Goal: Information Seeking & Learning: Learn about a topic

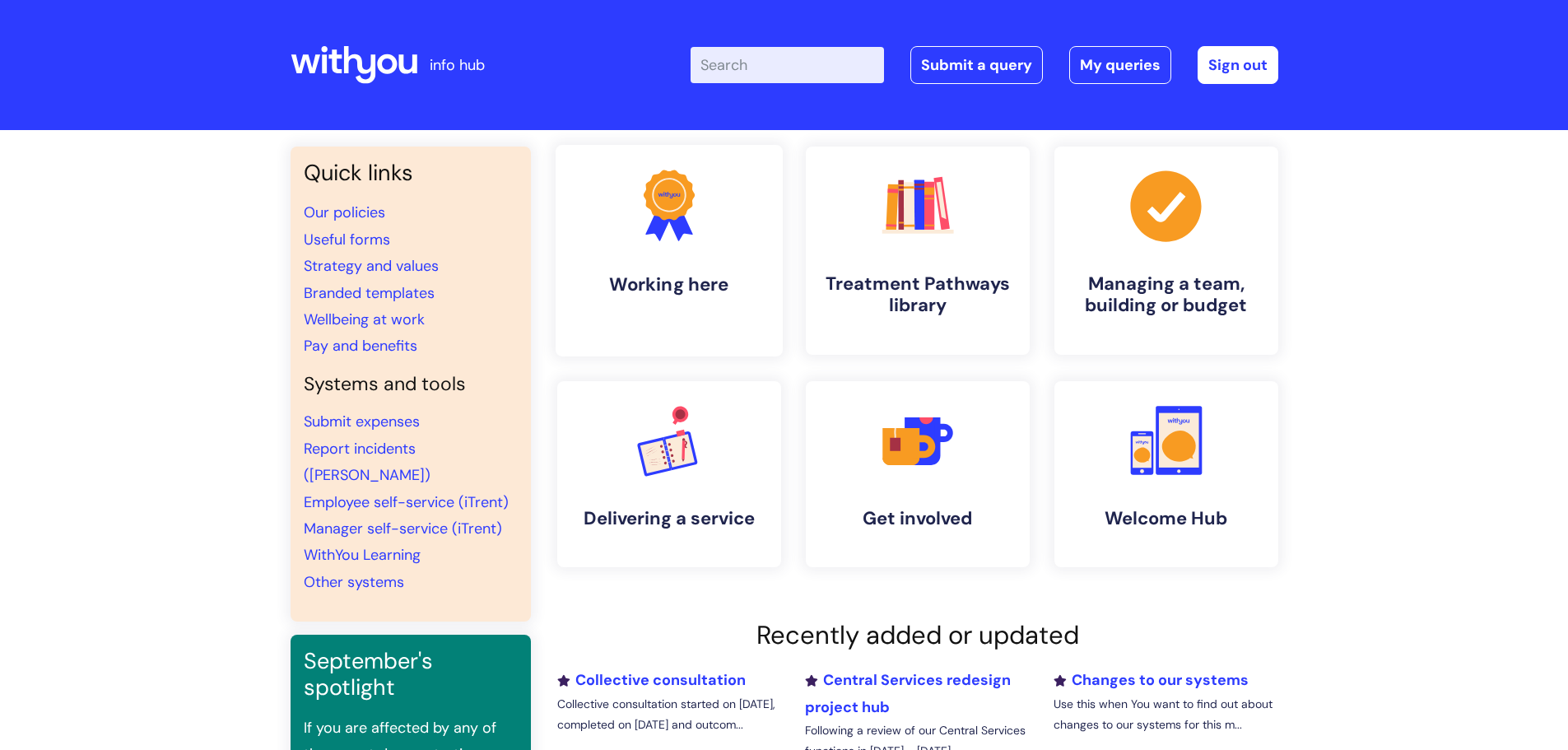
click at [670, 249] on link ".cls-1{fill:#f89b22;}.cls-1,.cls-2,.cls-3{stroke-width:0px;}.cls-2{fill:#2d3cff…" at bounding box center [667, 250] width 227 height 211
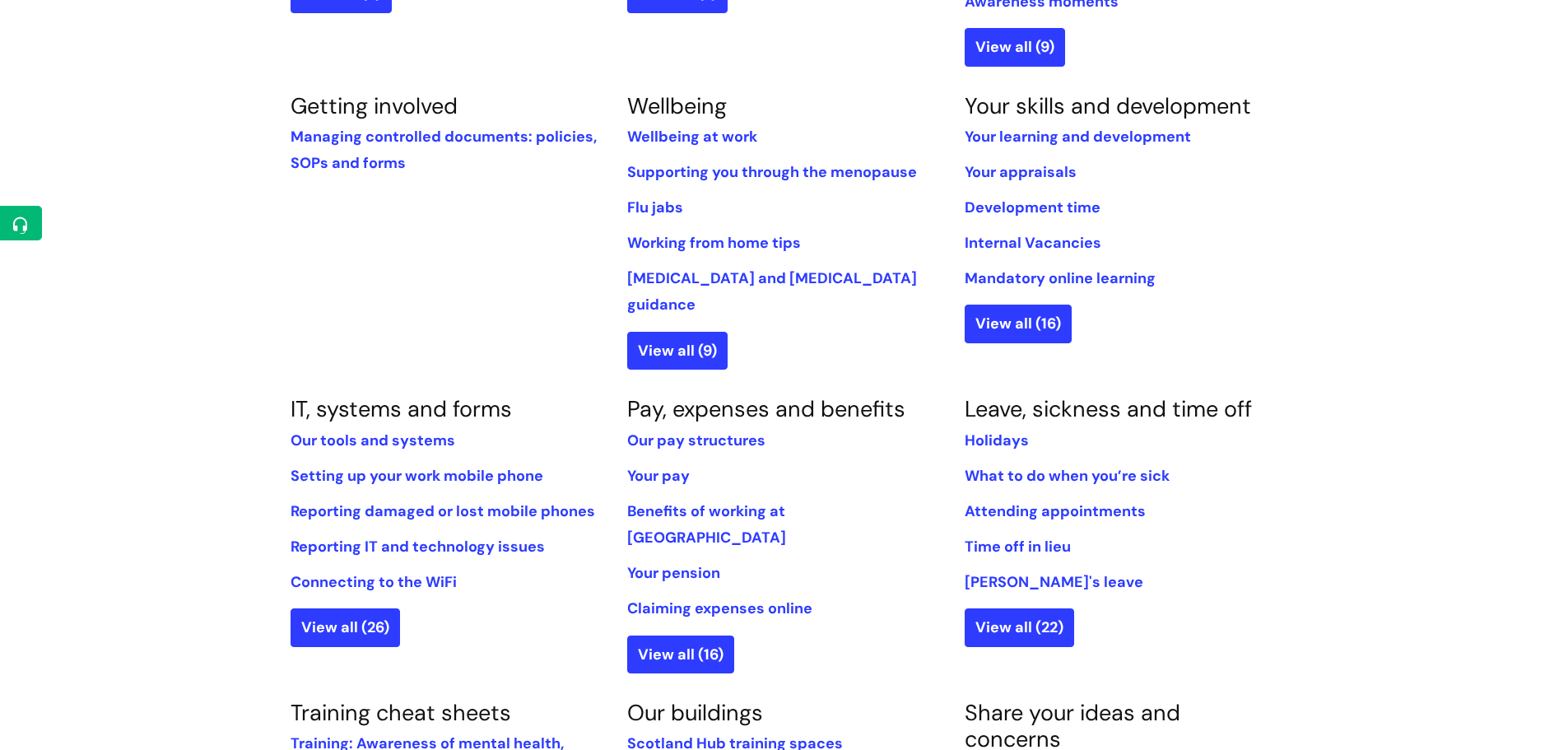
scroll to position [823, 0]
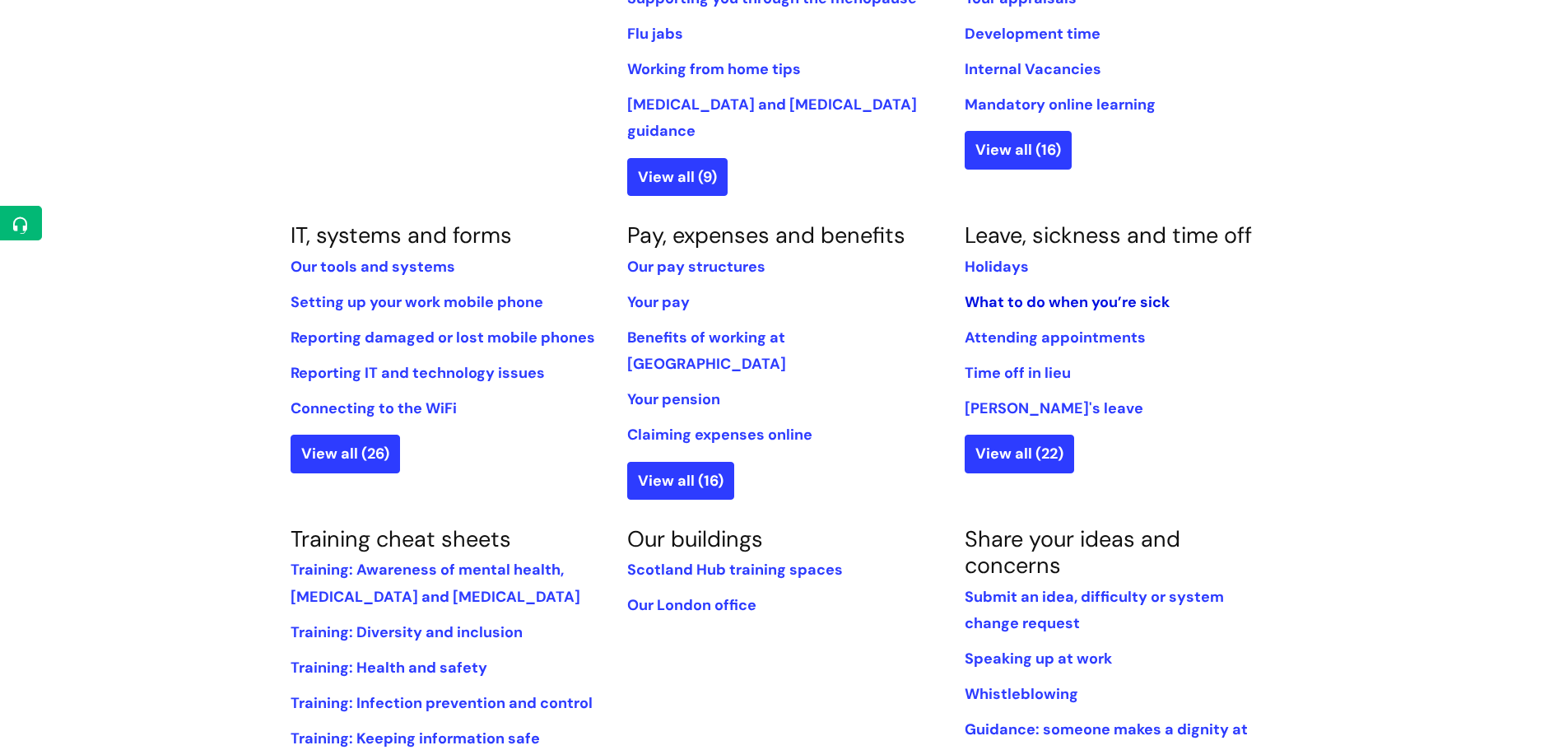
click at [1096, 293] on link "What to do when you’re sick" at bounding box center [1067, 303] width 205 height 20
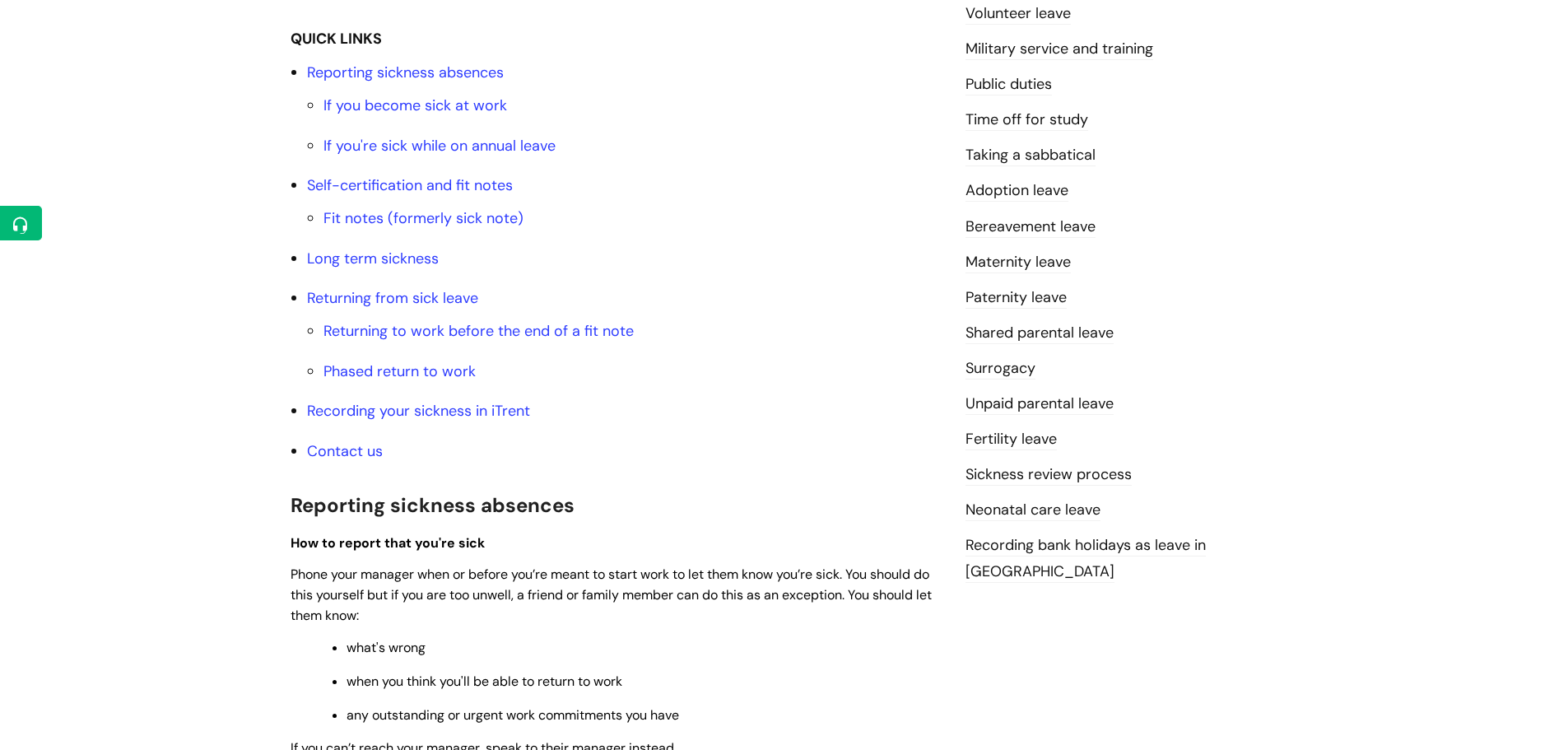
scroll to position [412, 0]
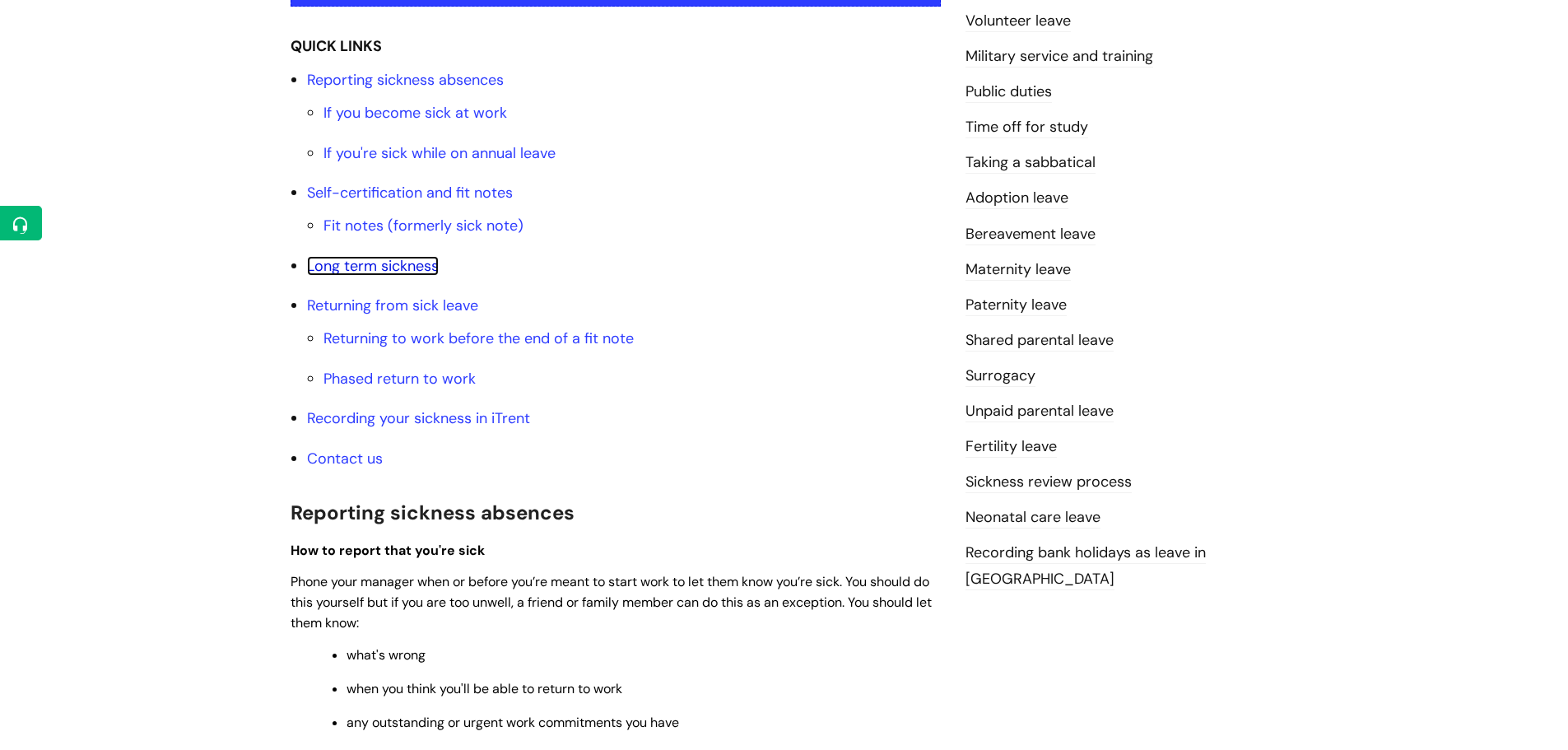
click at [369, 269] on link "Long term sickness" at bounding box center [373, 266] width 132 height 20
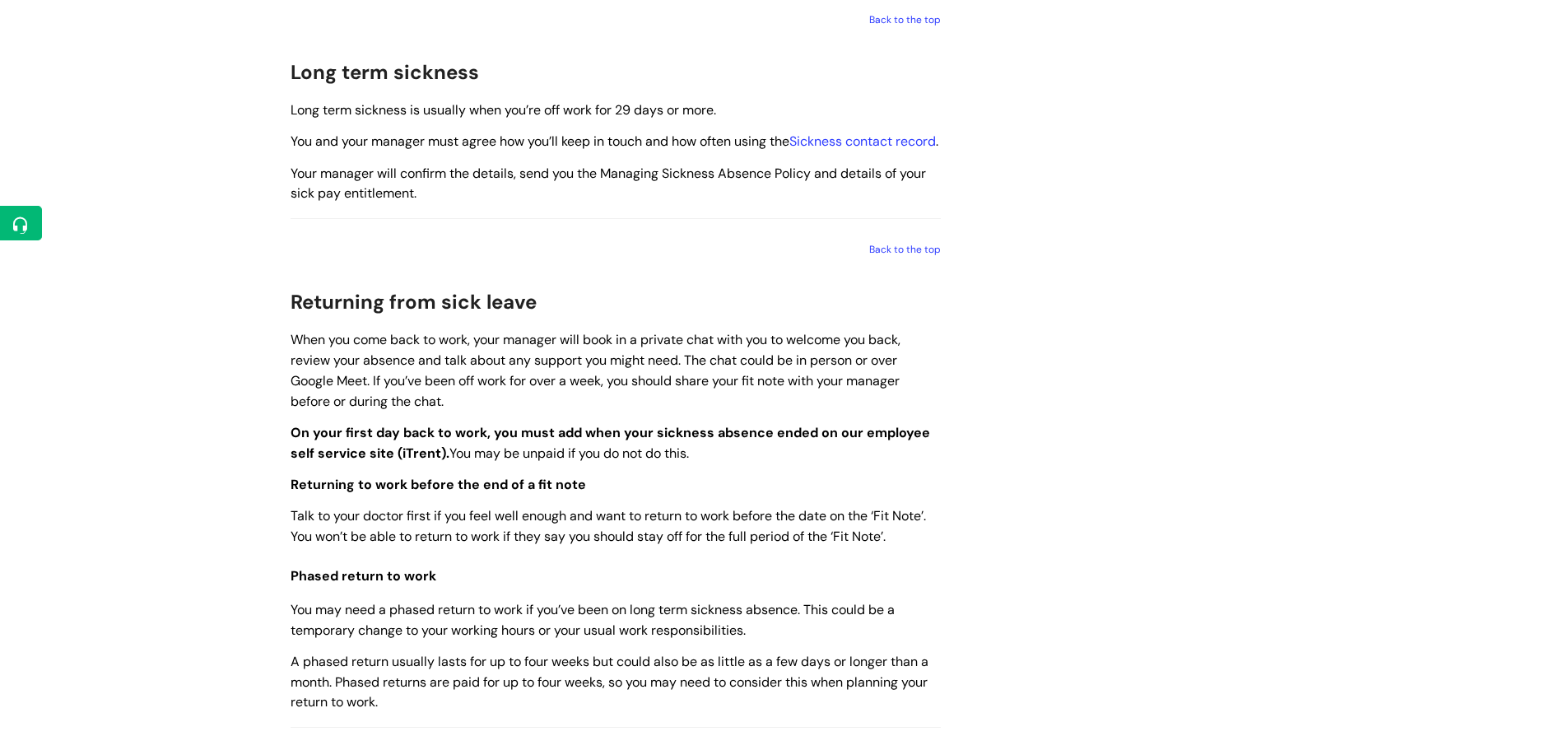
scroll to position [1676, 0]
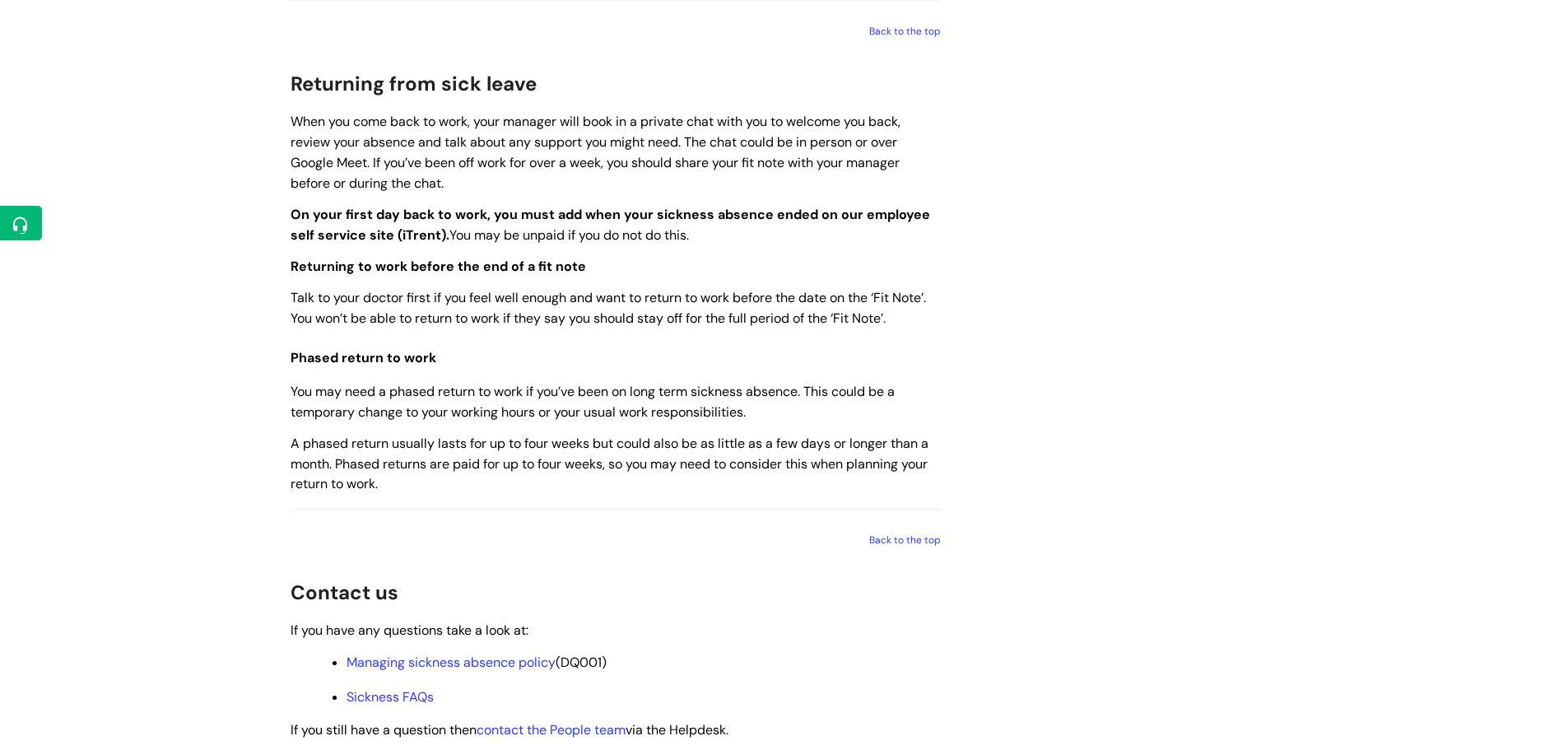
scroll to position [412, 0]
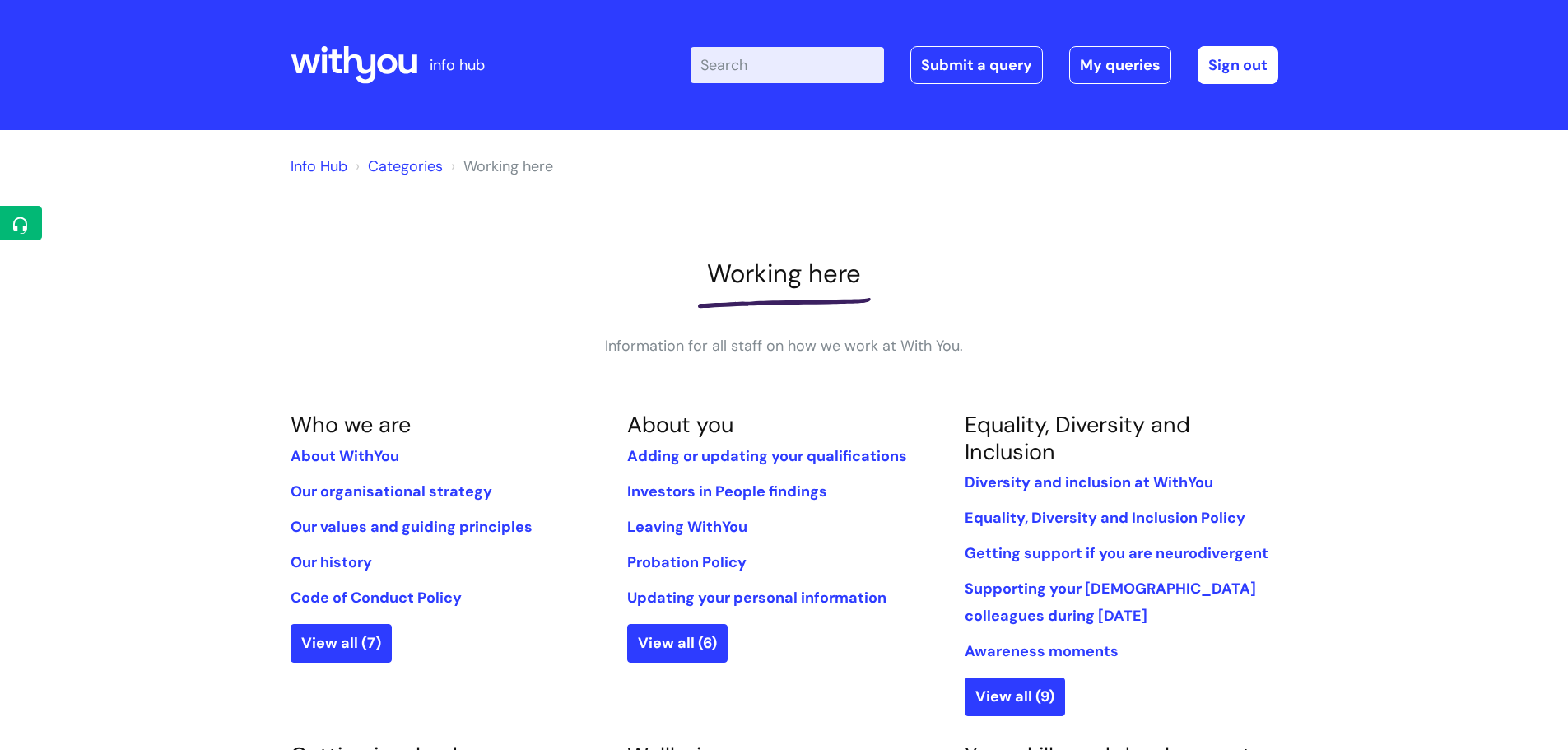
scroll to position [823, 0]
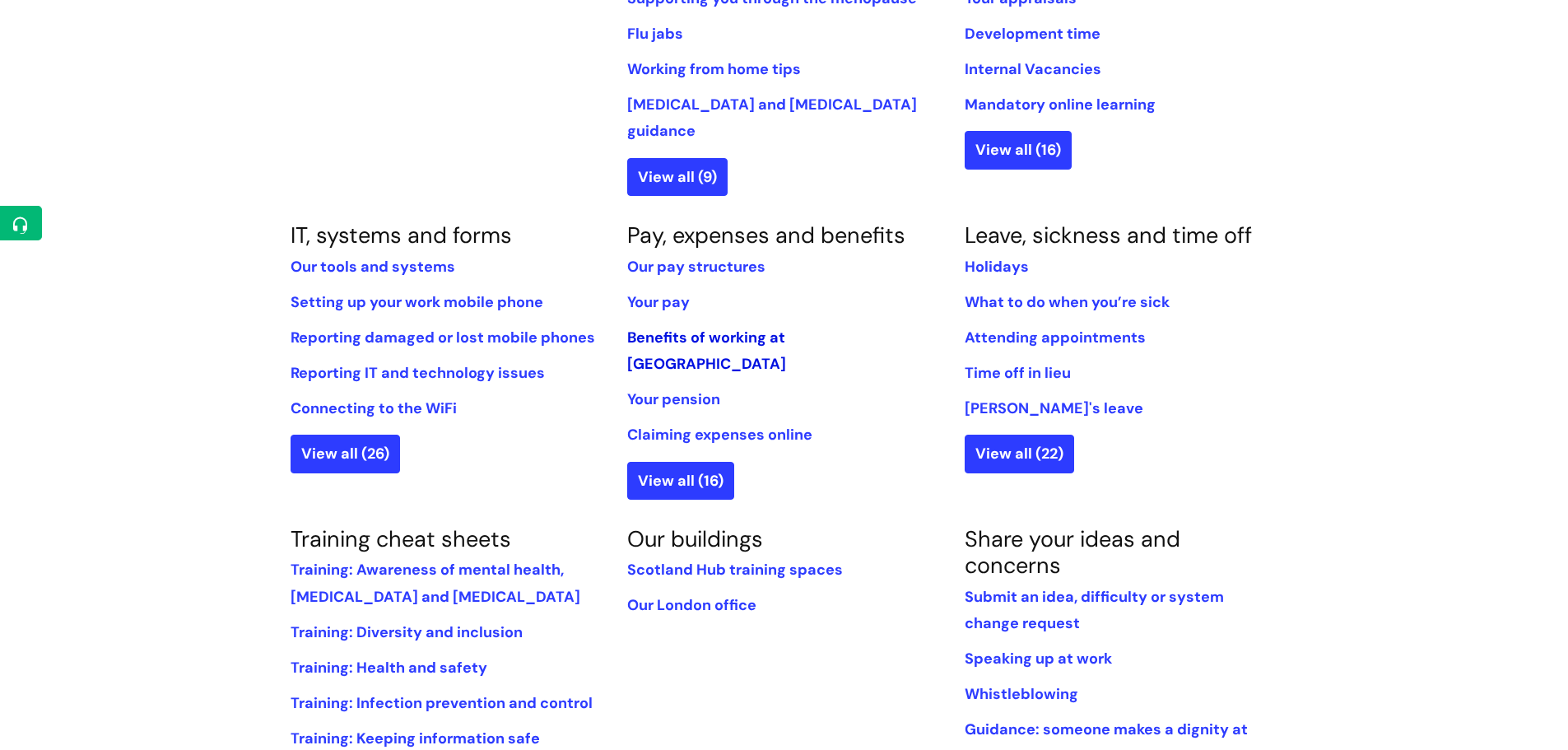
click at [684, 327] on link "Benefits of working at WithYou" at bounding box center [706, 350] width 159 height 46
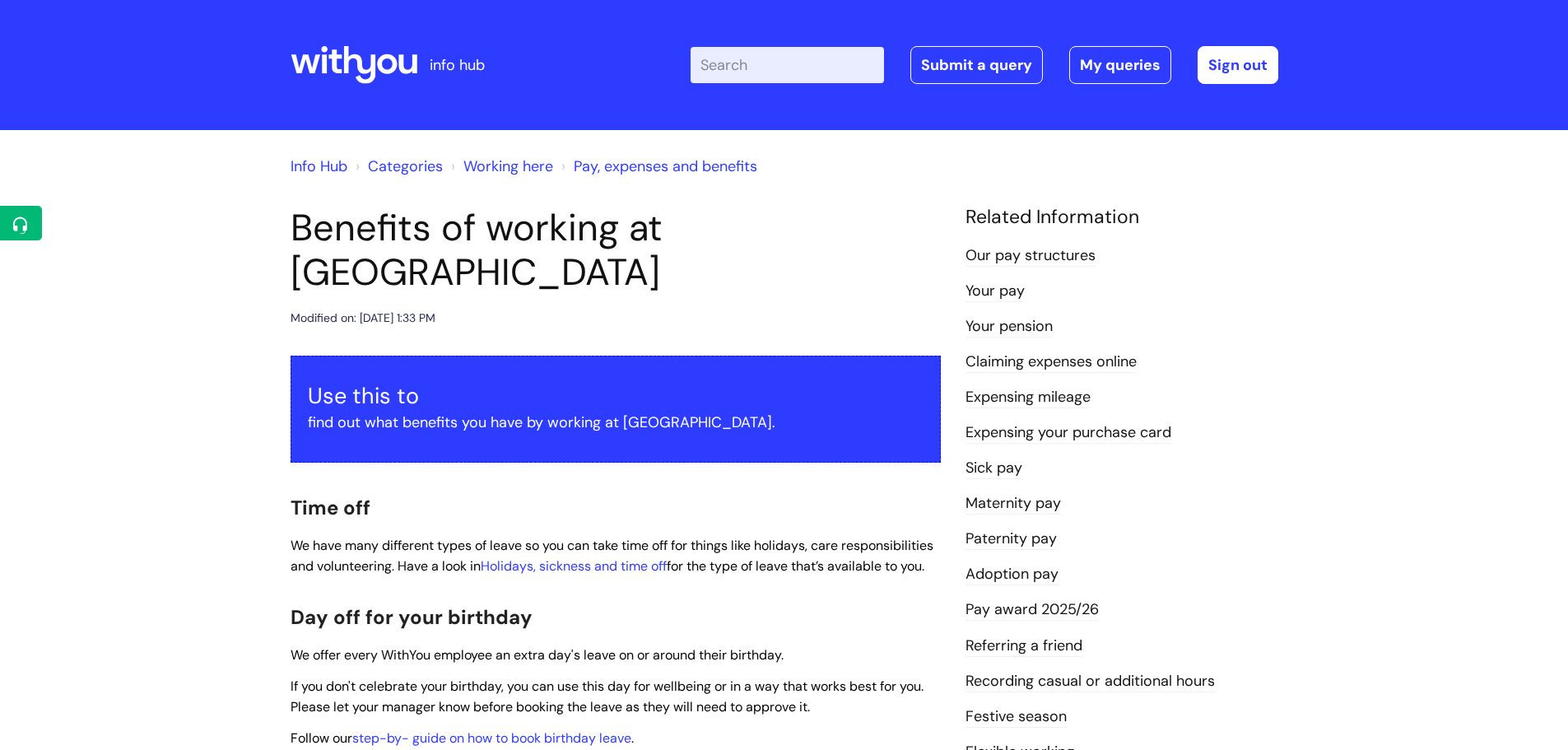
click at [319, 168] on link "Info Hub" at bounding box center [318, 167] width 57 height 20
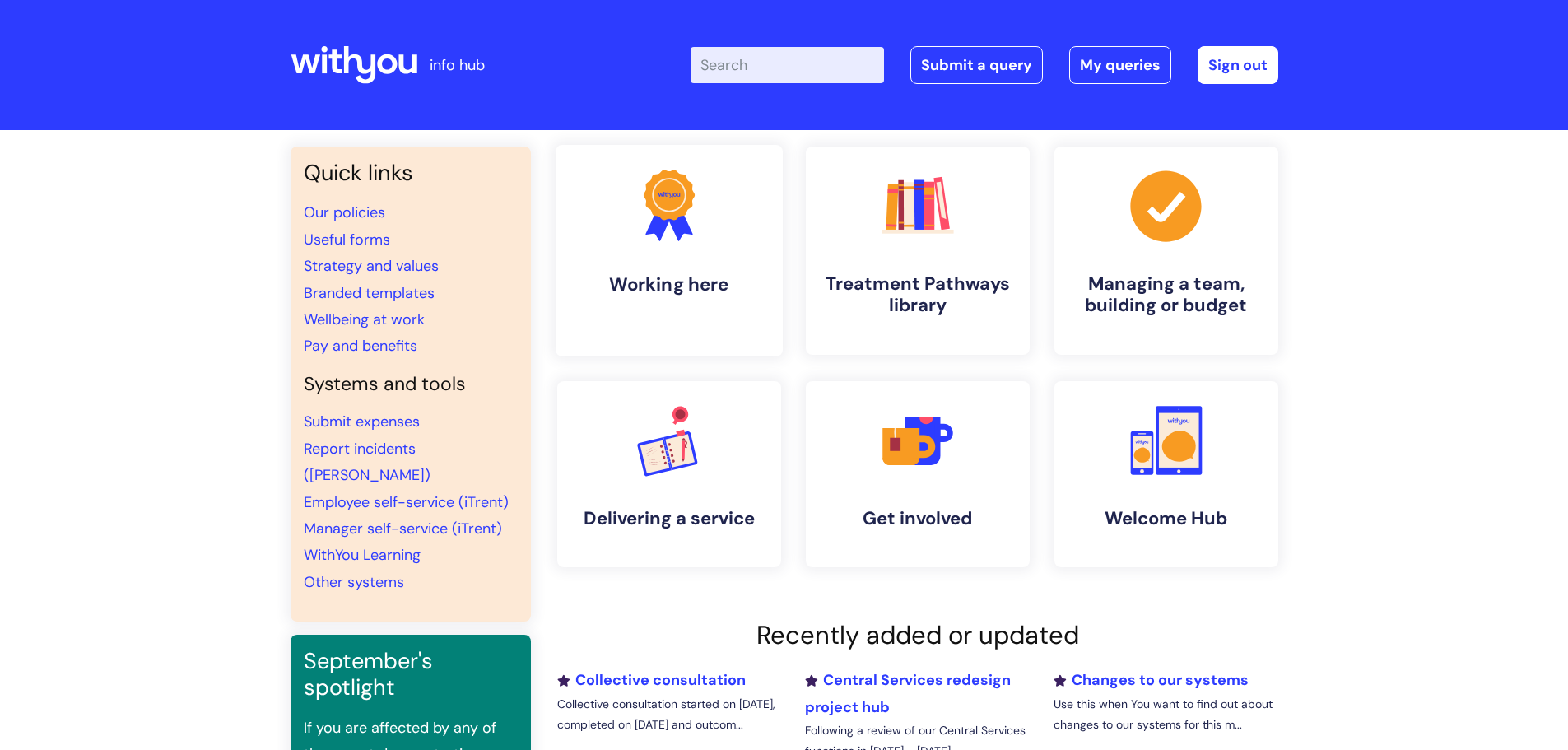
click at [662, 222] on icon at bounding box center [659, 224] width 27 height 36
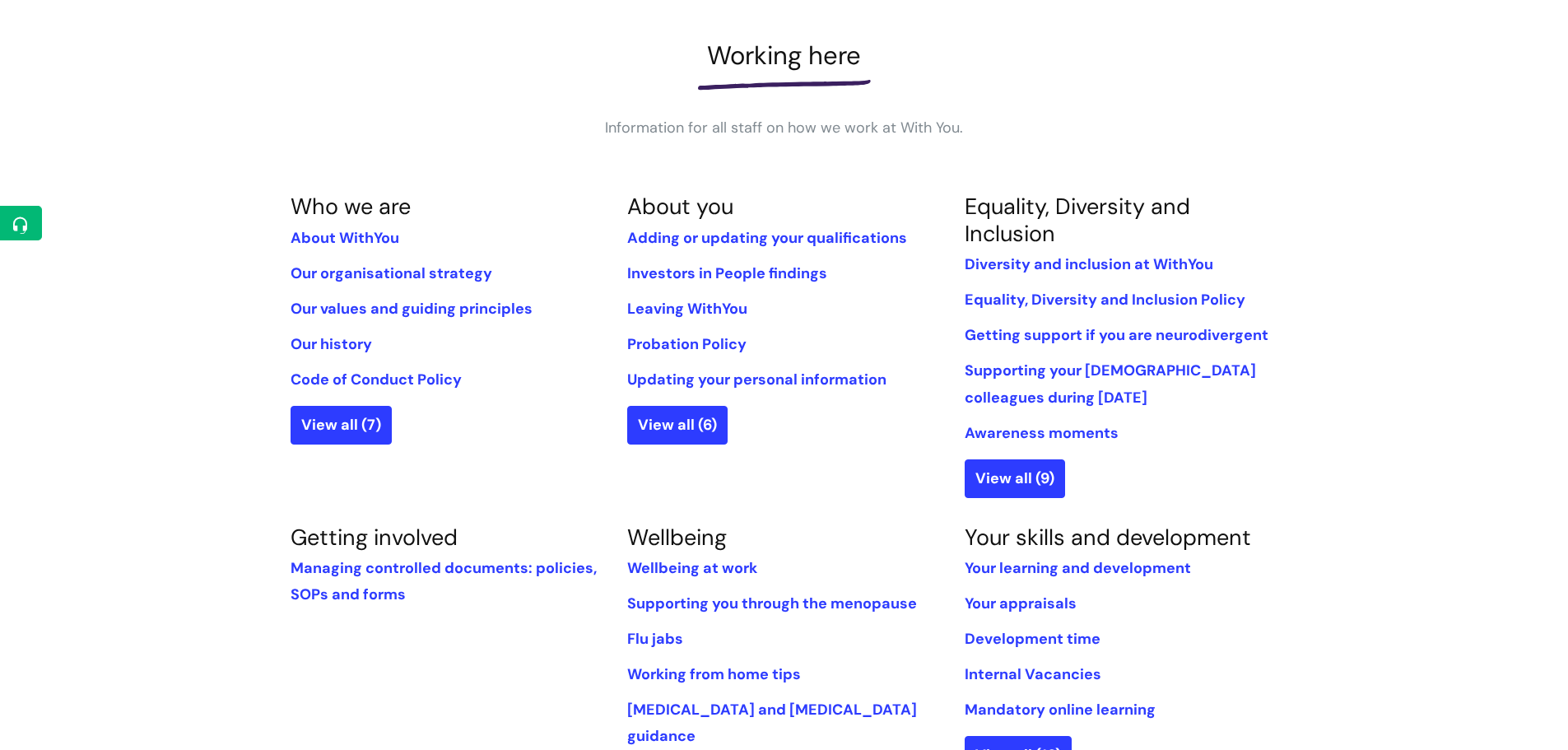
scroll to position [247, 0]
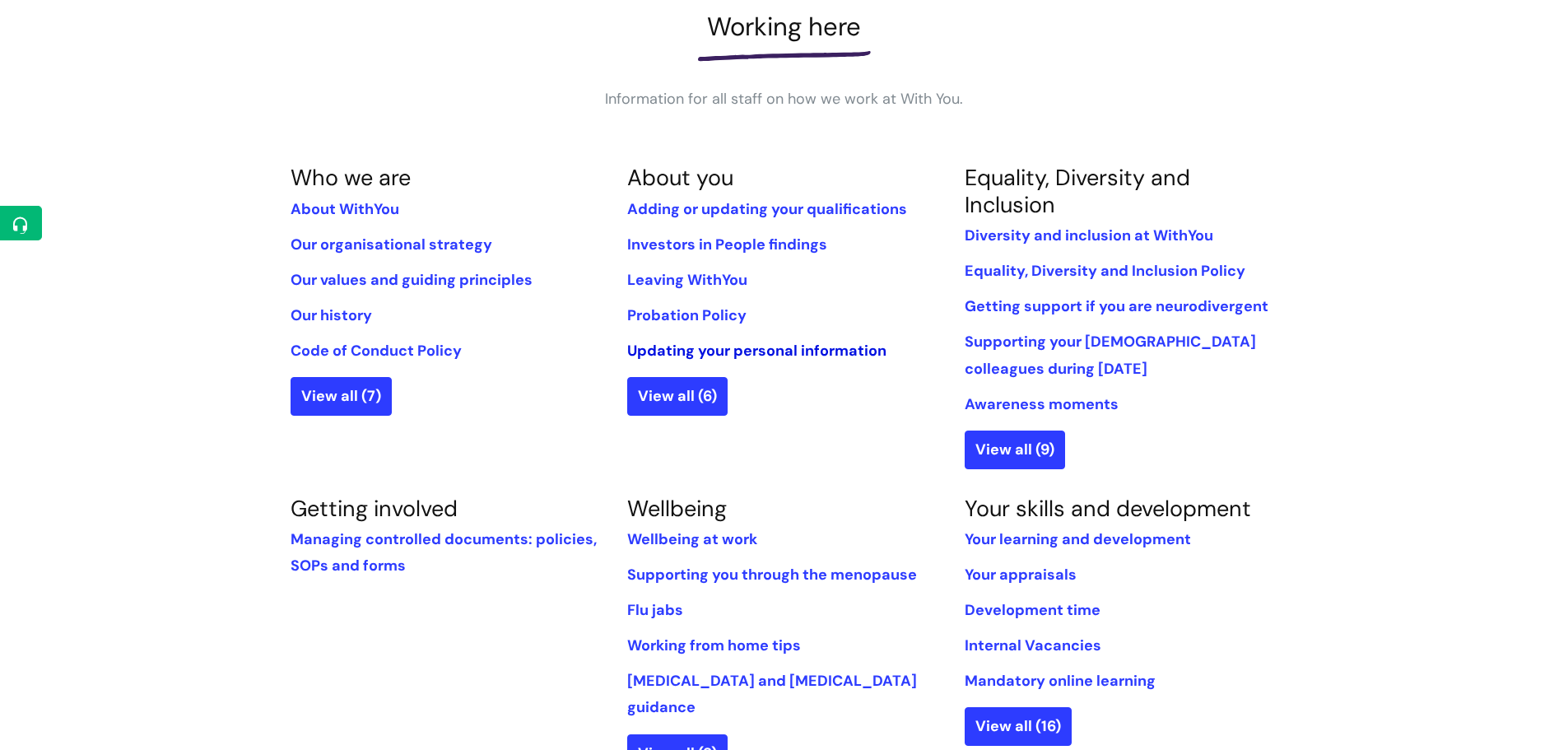
click at [764, 351] on link "Updating your personal information" at bounding box center [756, 351] width 259 height 20
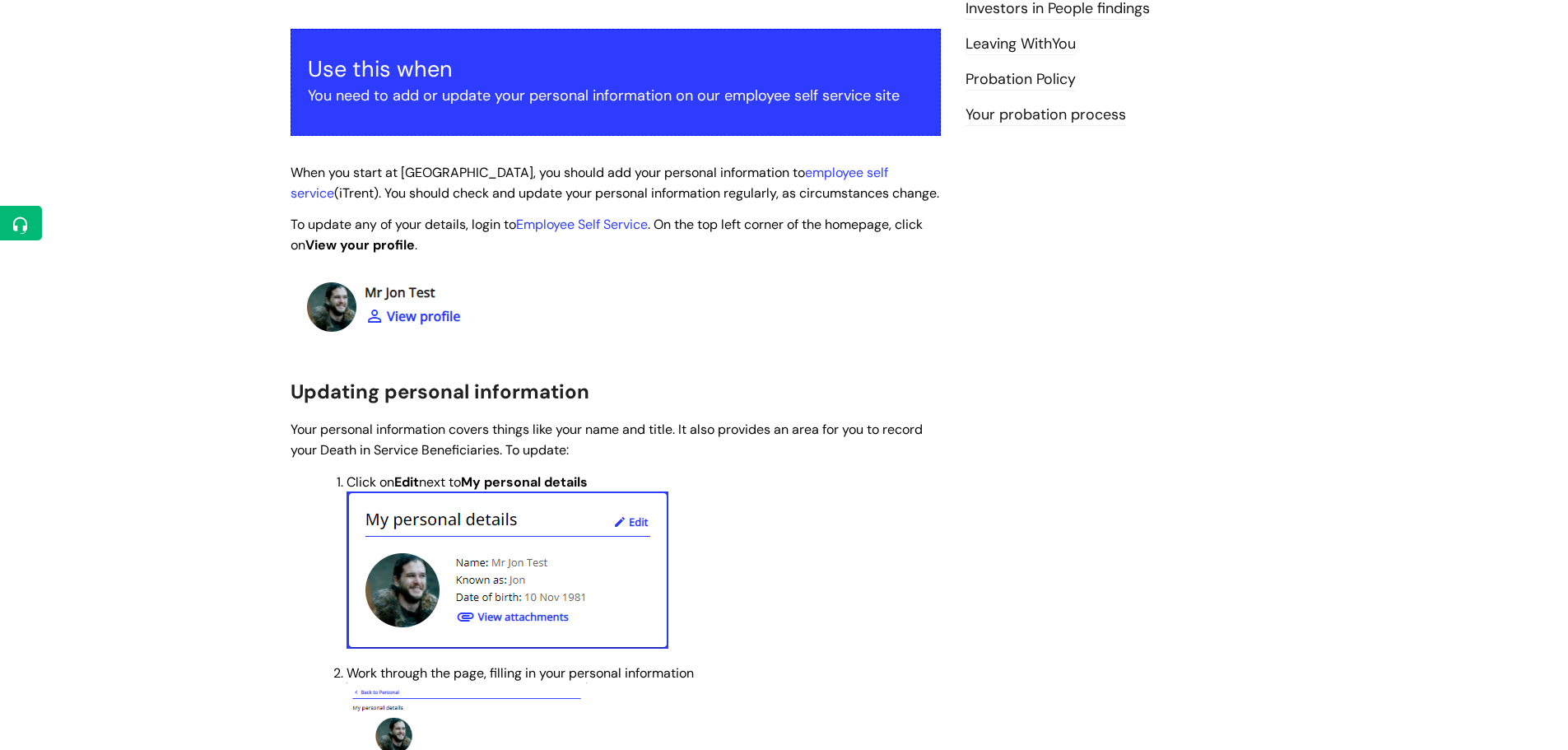
scroll to position [247, 0]
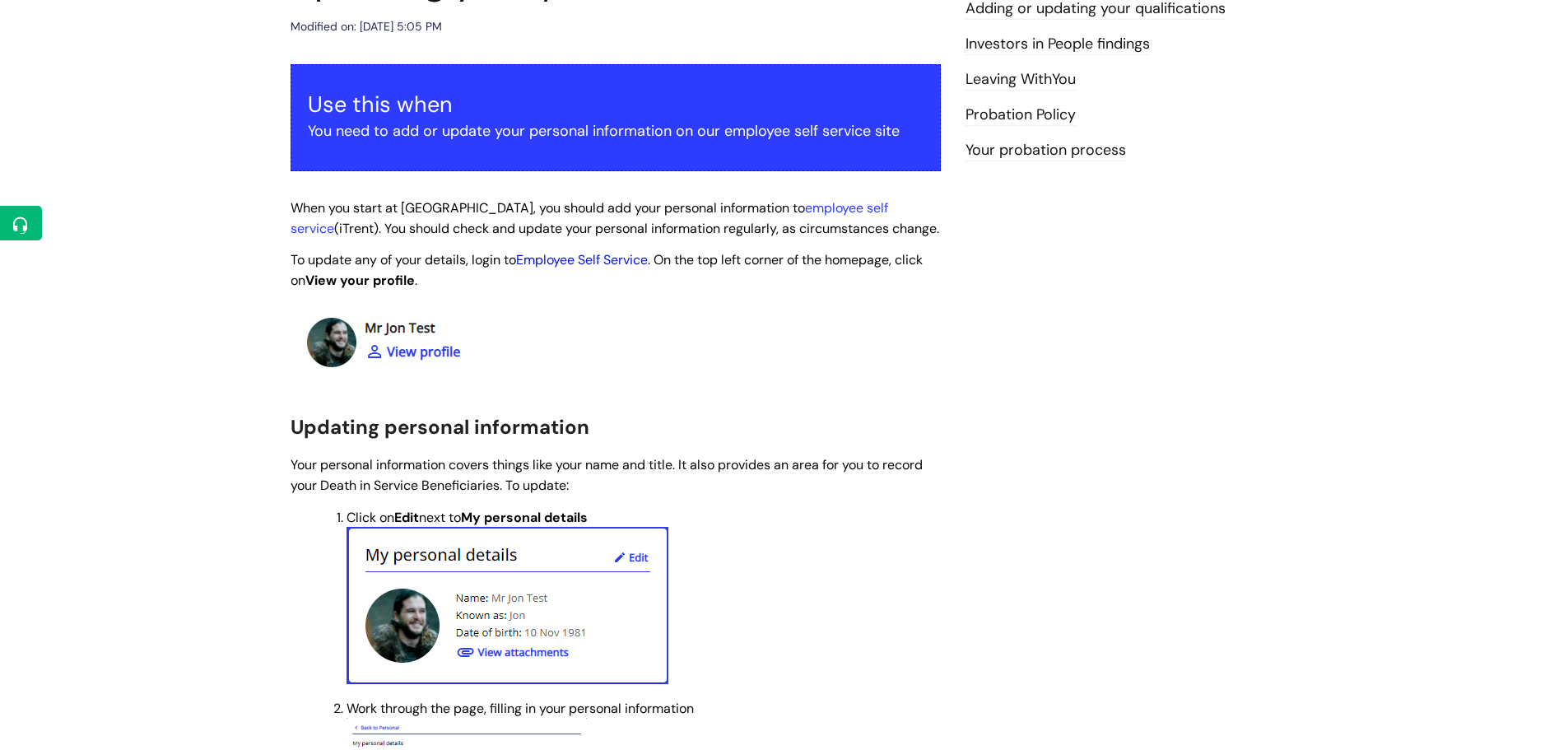
click at [609, 263] on link "Employee Self Service" at bounding box center [581, 259] width 132 height 17
